Goal: Find specific page/section: Find specific page/section

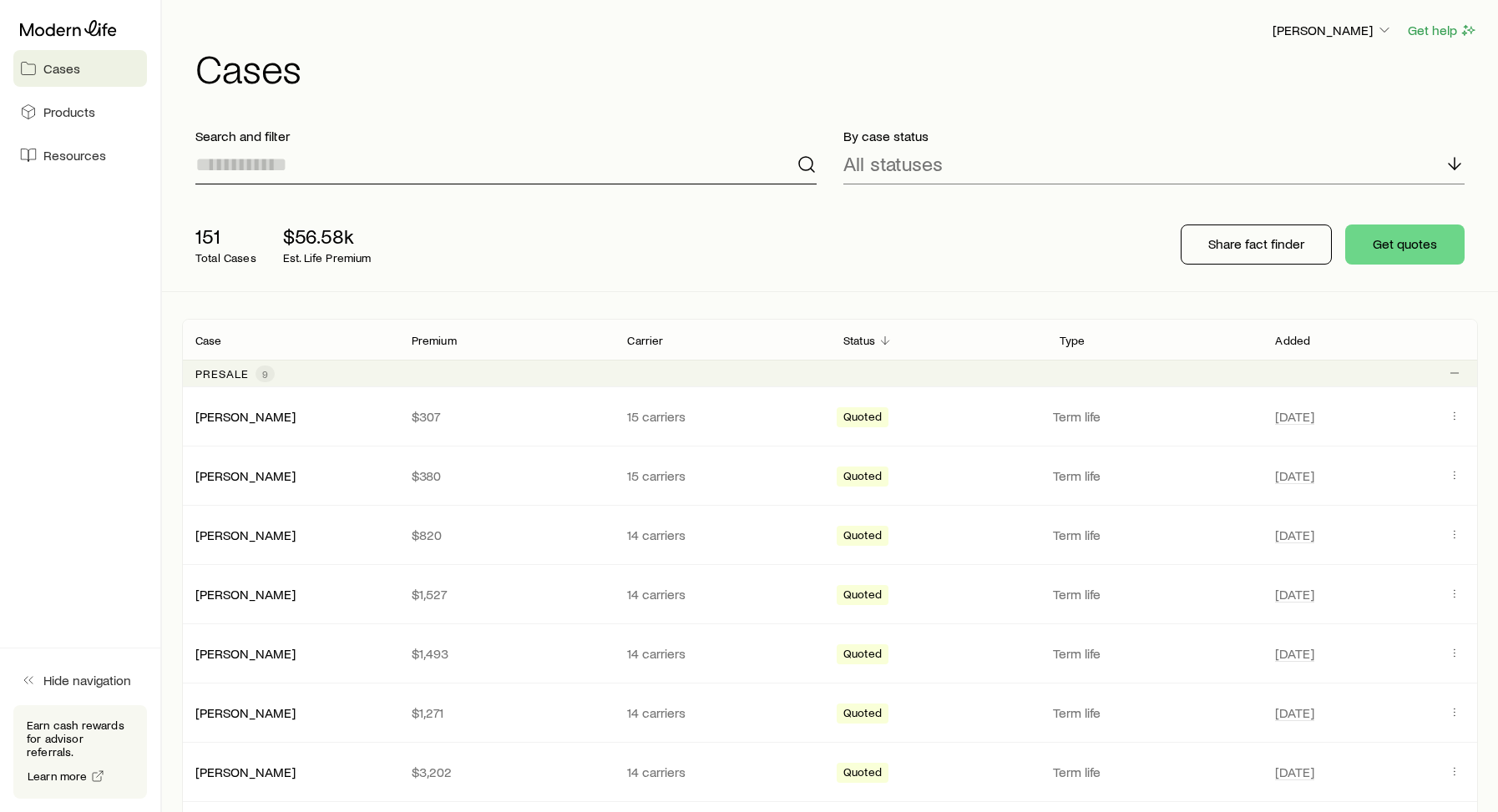
click at [309, 170] on input at bounding box center [506, 164] width 621 height 40
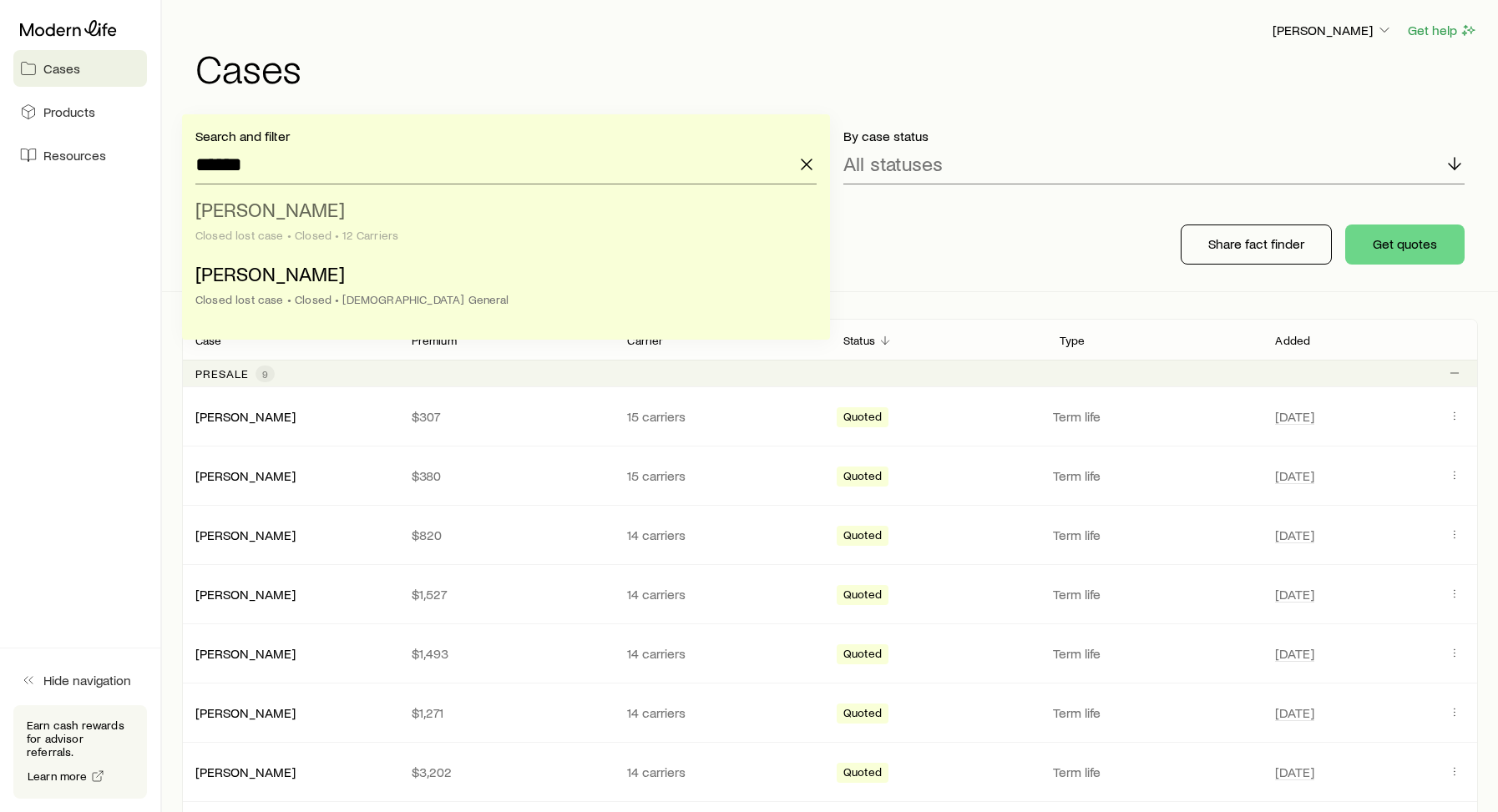
click at [283, 234] on div "Closed lost case • Closed • 12 Carriers" at bounding box center [500, 236] width 611 height 14
type input "**********"
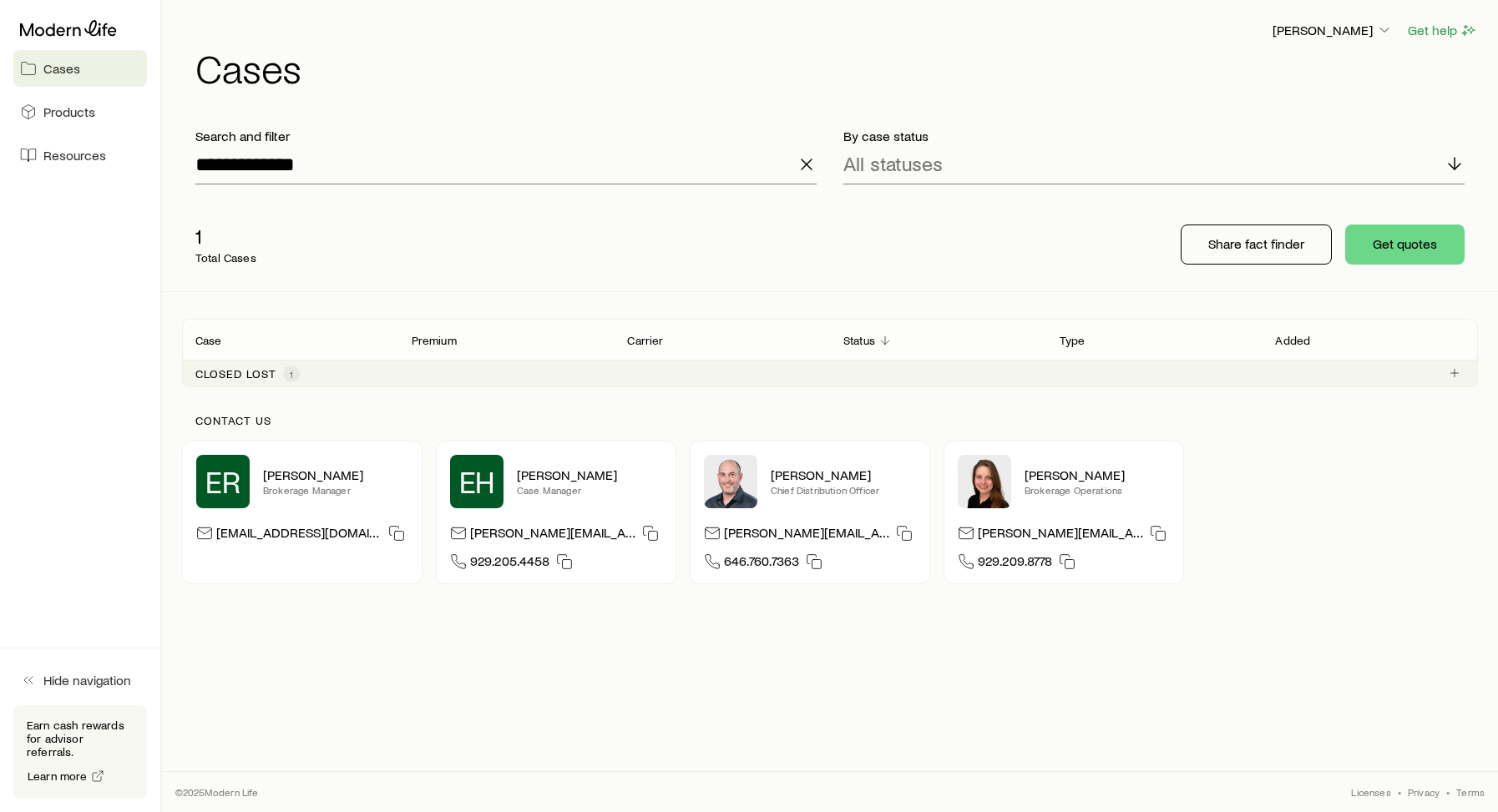
click at [261, 376] on p "Closed lost" at bounding box center [236, 374] width 81 height 14
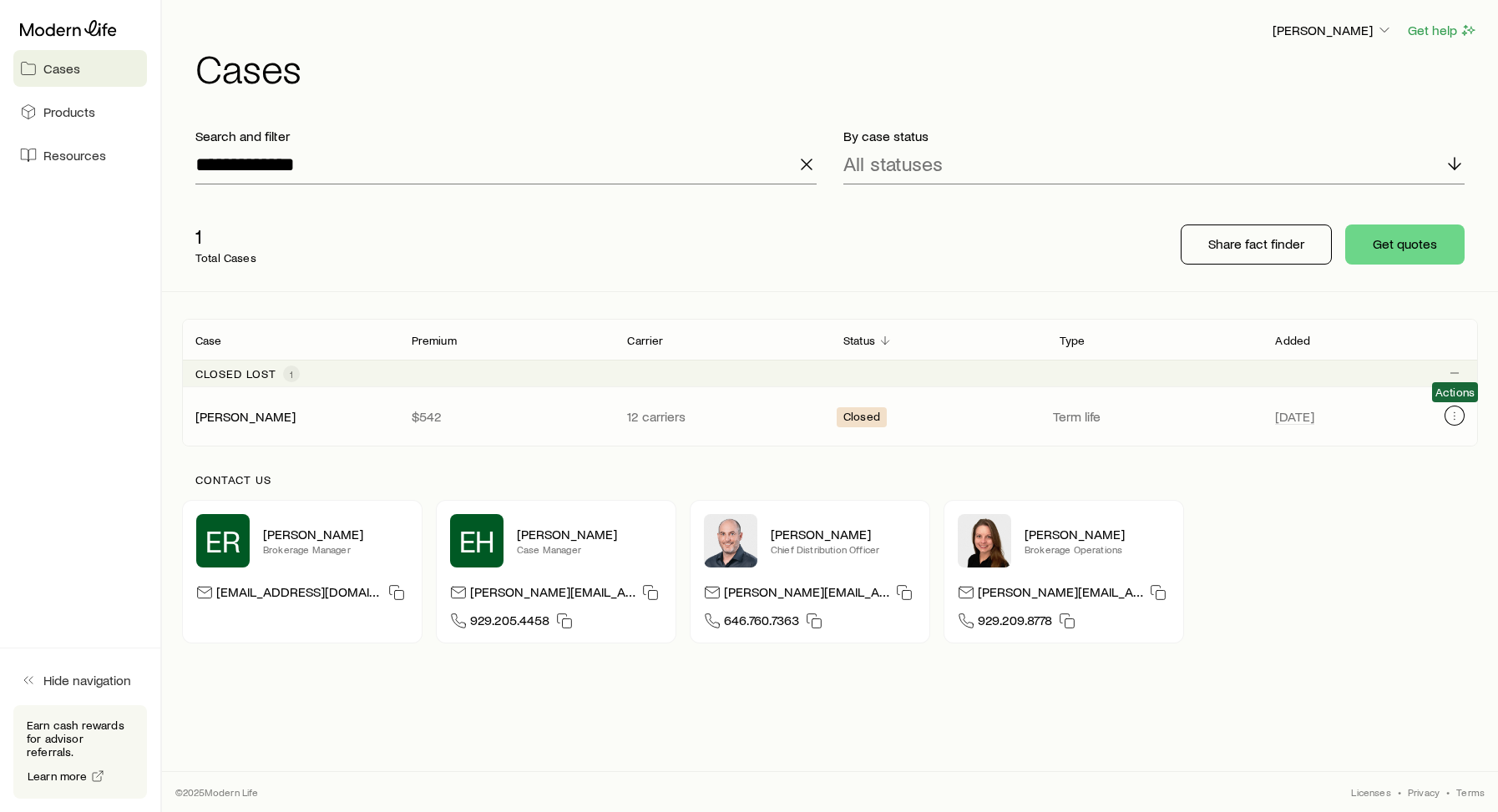
click at [1457, 411] on icon "Client cases" at bounding box center [1455, 416] width 14 height 14
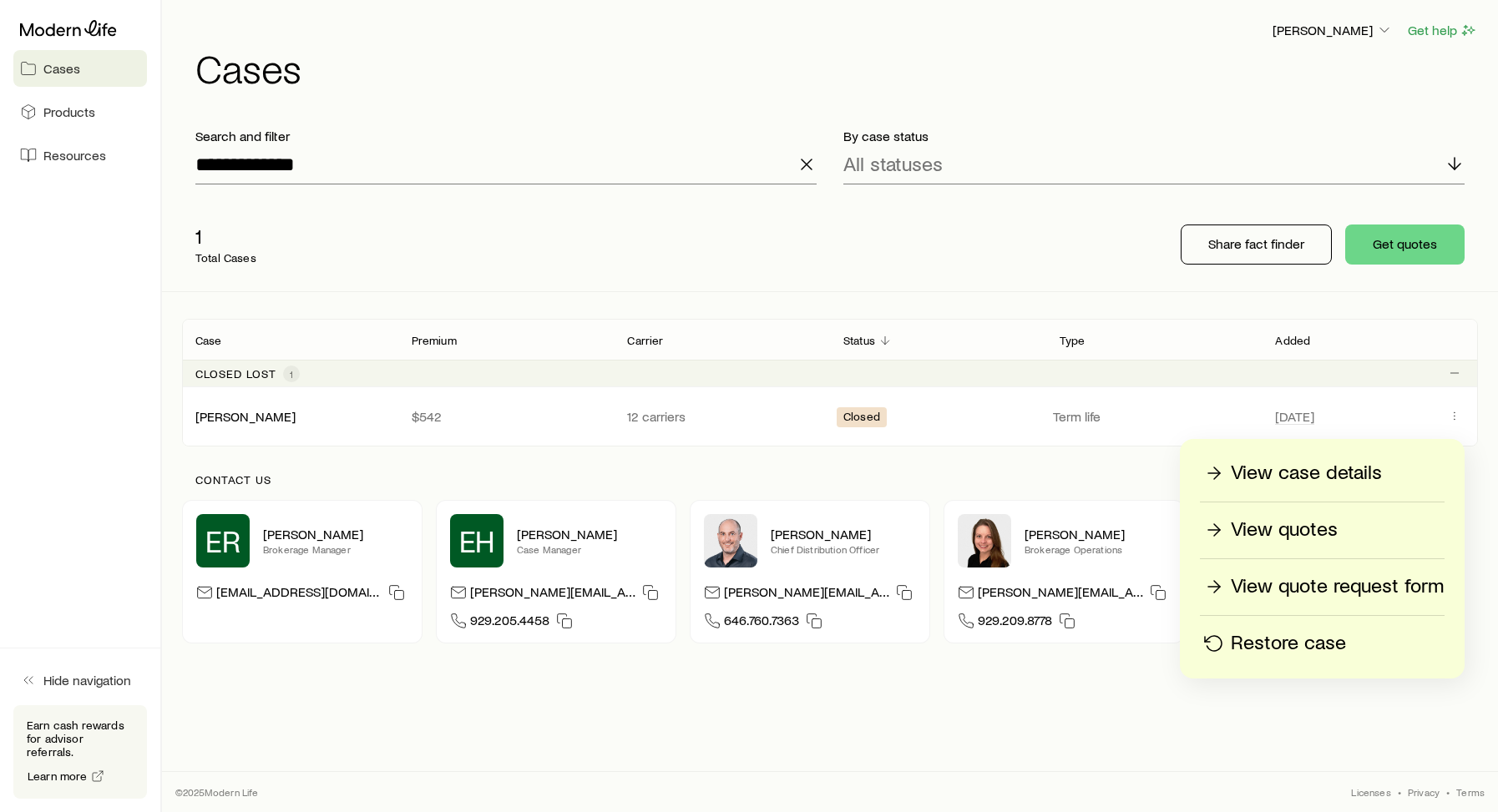
click at [1338, 476] on p "View case details" at bounding box center [1306, 473] width 151 height 27
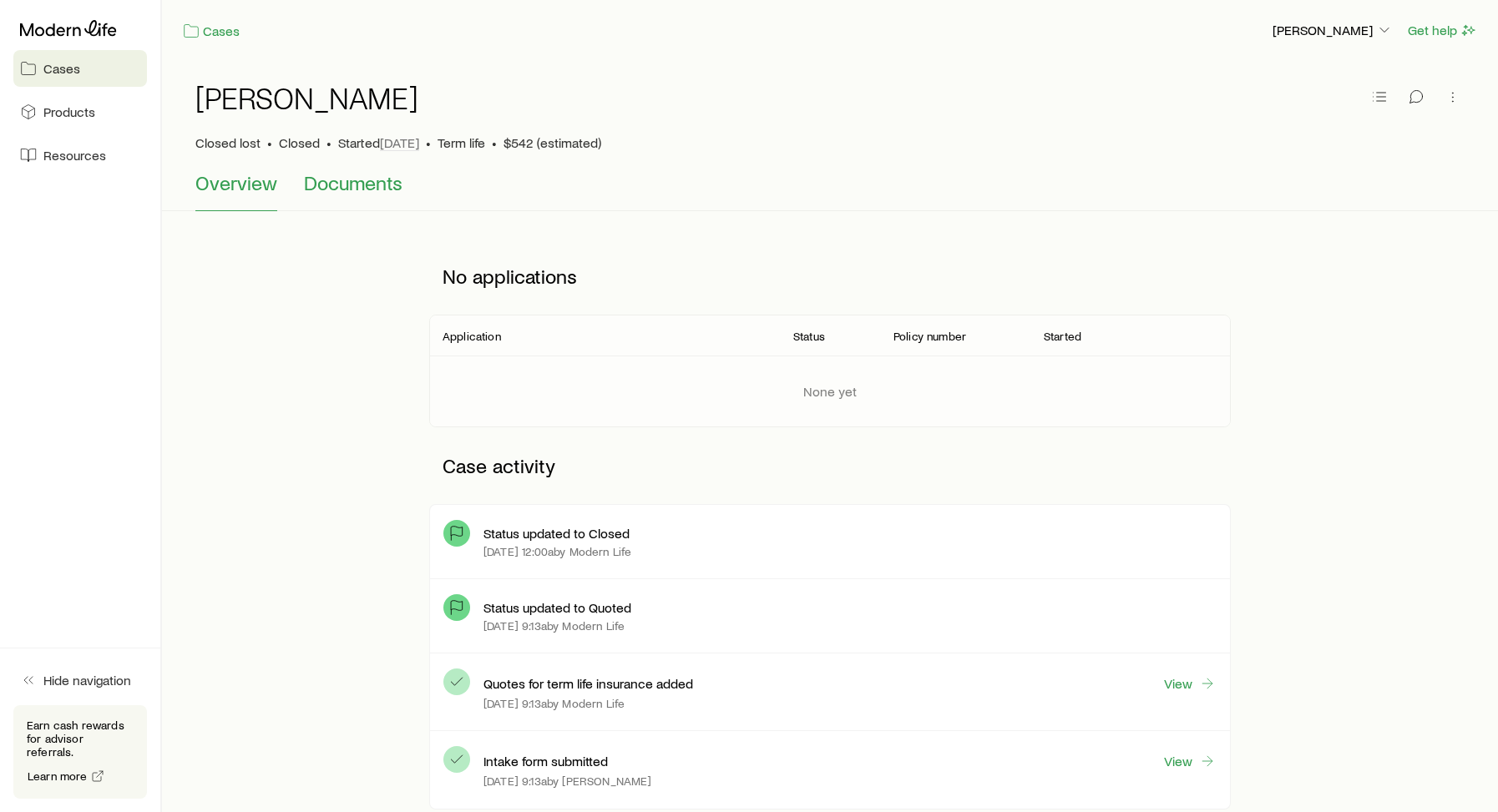
click at [339, 191] on span "Documents" at bounding box center [353, 182] width 99 height 23
